Goal: Information Seeking & Learning: Learn about a topic

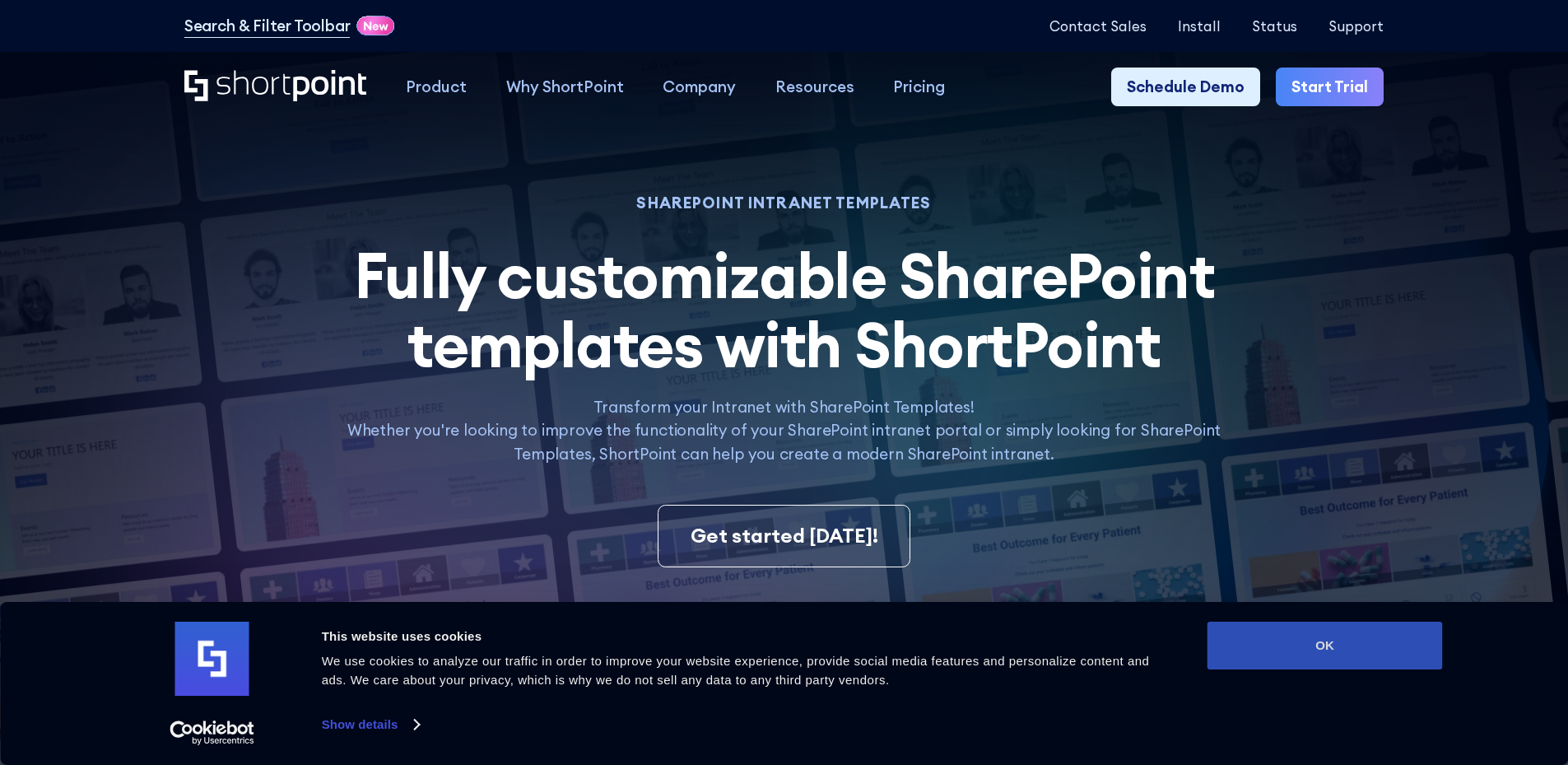
click at [1360, 638] on button "OK" at bounding box center [1325, 646] width 236 height 47
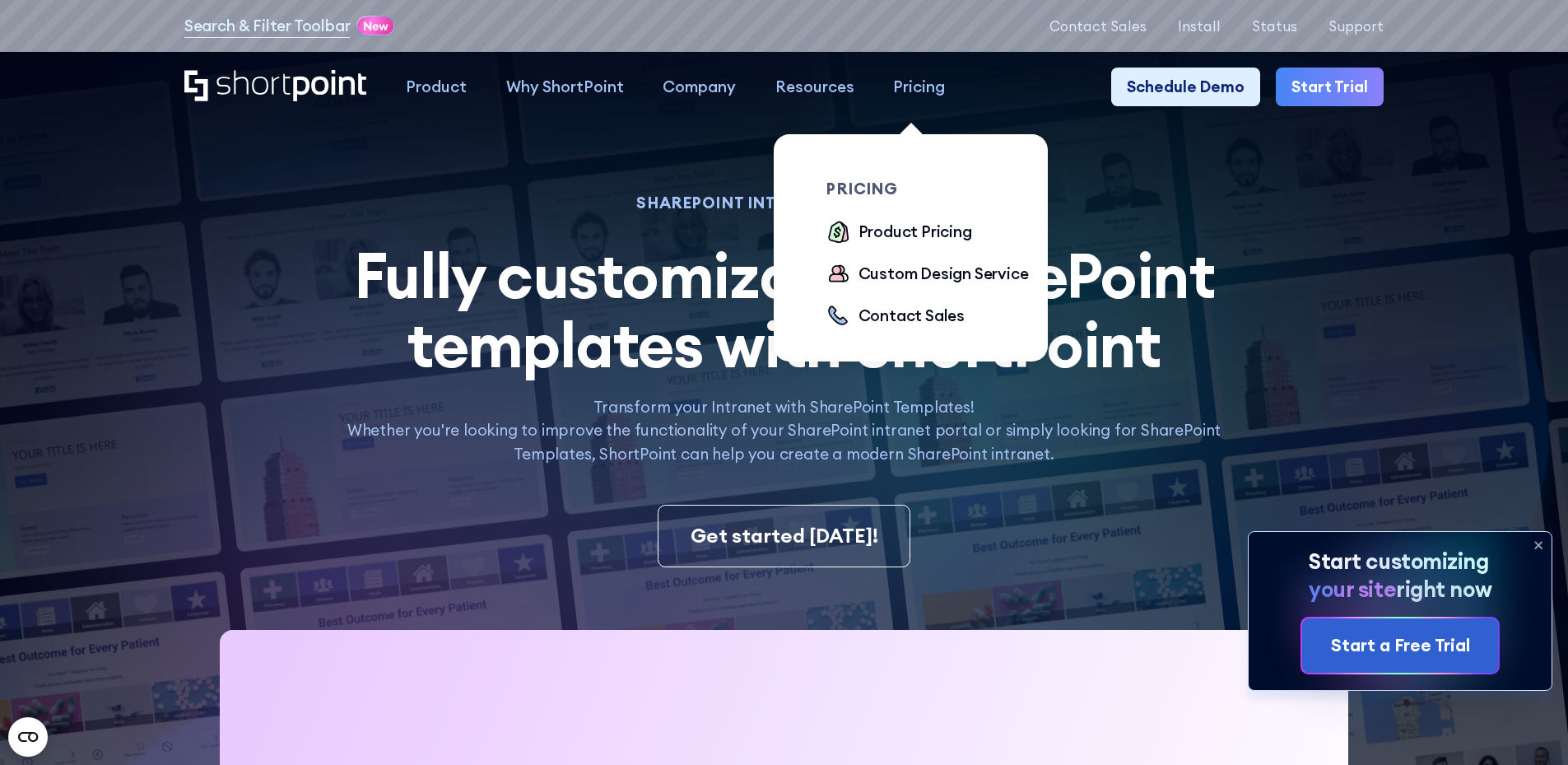
click at [912, 95] on div "Pricing" at bounding box center [919, 86] width 52 height 24
click at [912, 239] on div "Product Pricing" at bounding box center [915, 231] width 114 height 24
